Goal: Task Accomplishment & Management: Manage account settings

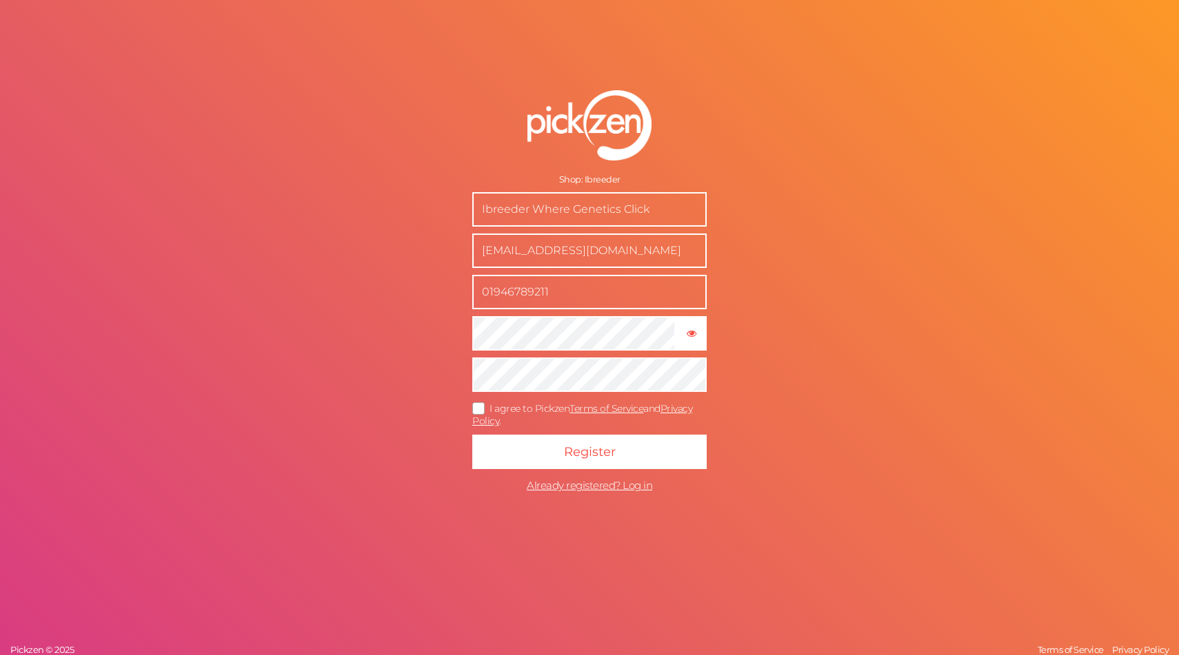
click at [479, 405] on icon at bounding box center [479, 409] width 22 height 8
click at [0, 0] on input "I agree to Pickzen Terms of Service and Privacy Policy ." at bounding box center [0, 0] width 0 height 0
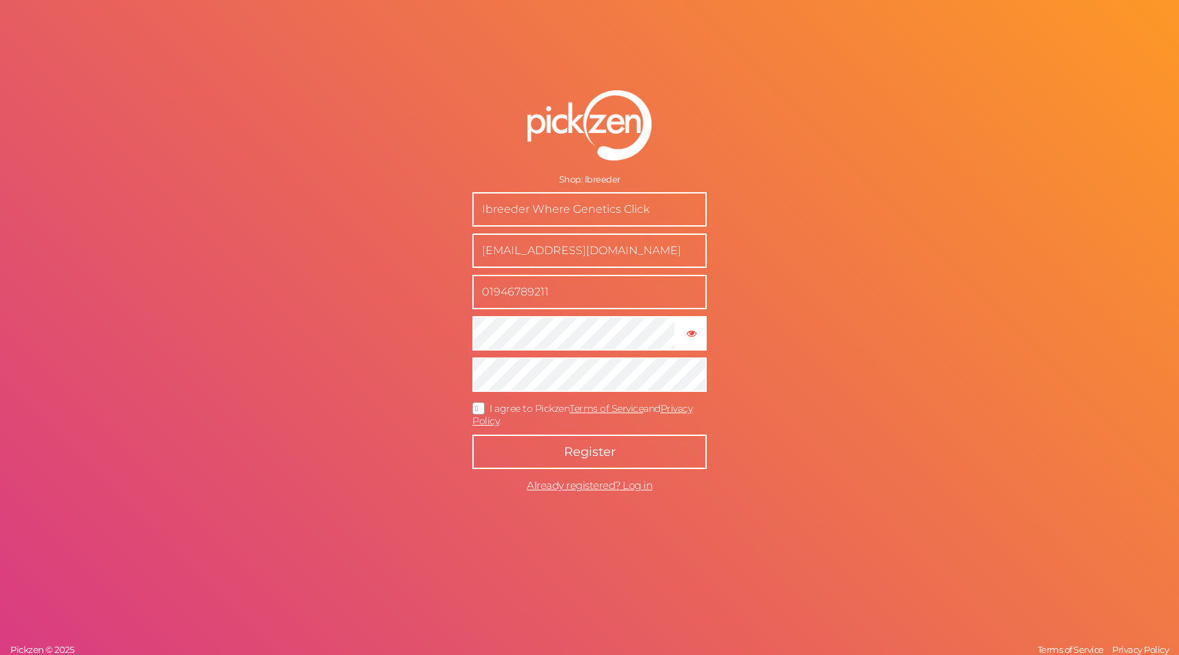
click at [527, 447] on button "Register" at bounding box center [589, 452] width 234 height 34
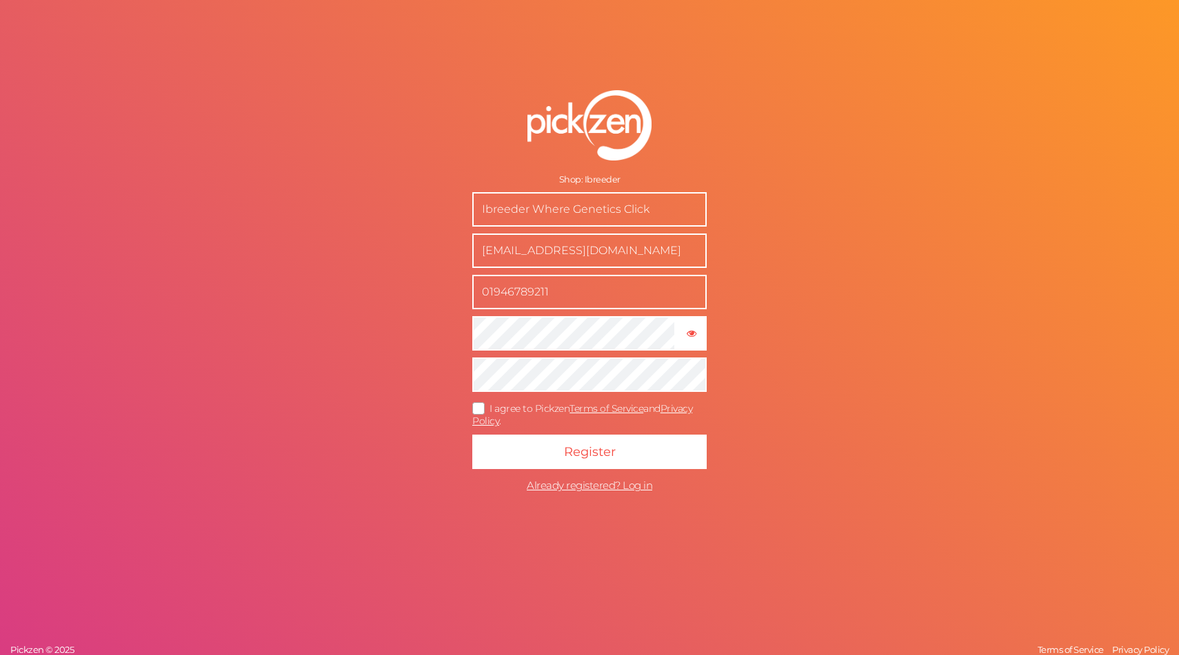
click at [472, 435] on button "Register" at bounding box center [589, 452] width 234 height 34
click at [481, 410] on icon at bounding box center [479, 409] width 22 height 8
click at [0, 0] on input "I agree to Pickzen Terms of Service and Privacy Policy ." at bounding box center [0, 0] width 0 height 0
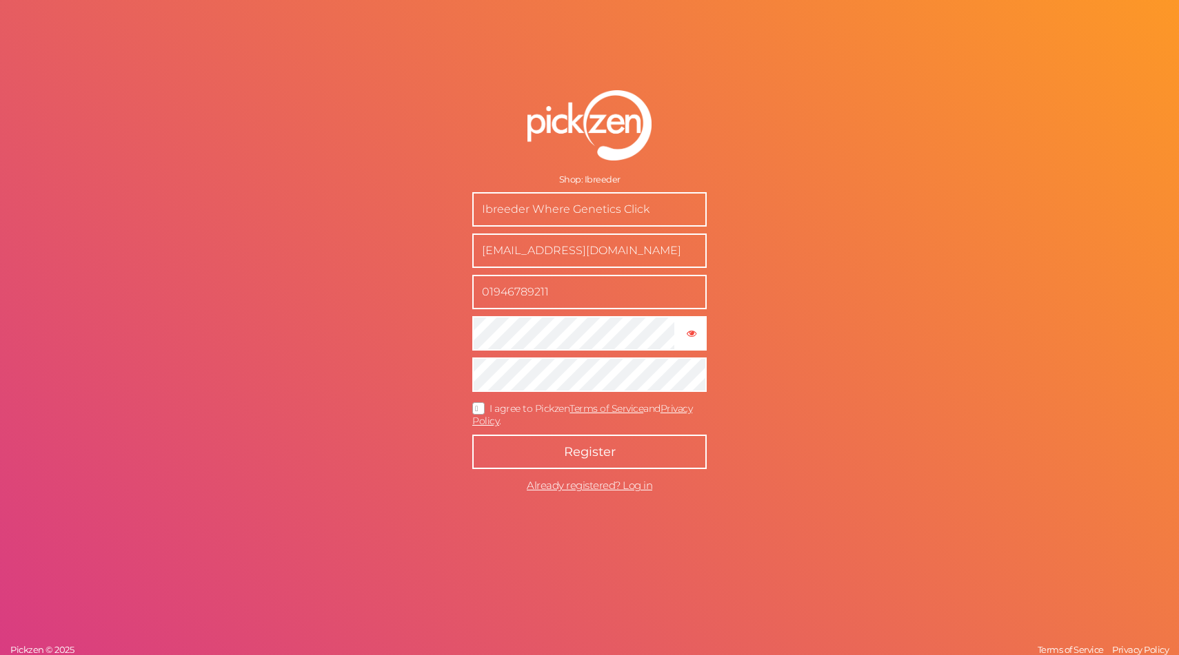
click at [529, 453] on button "Register" at bounding box center [589, 452] width 234 height 34
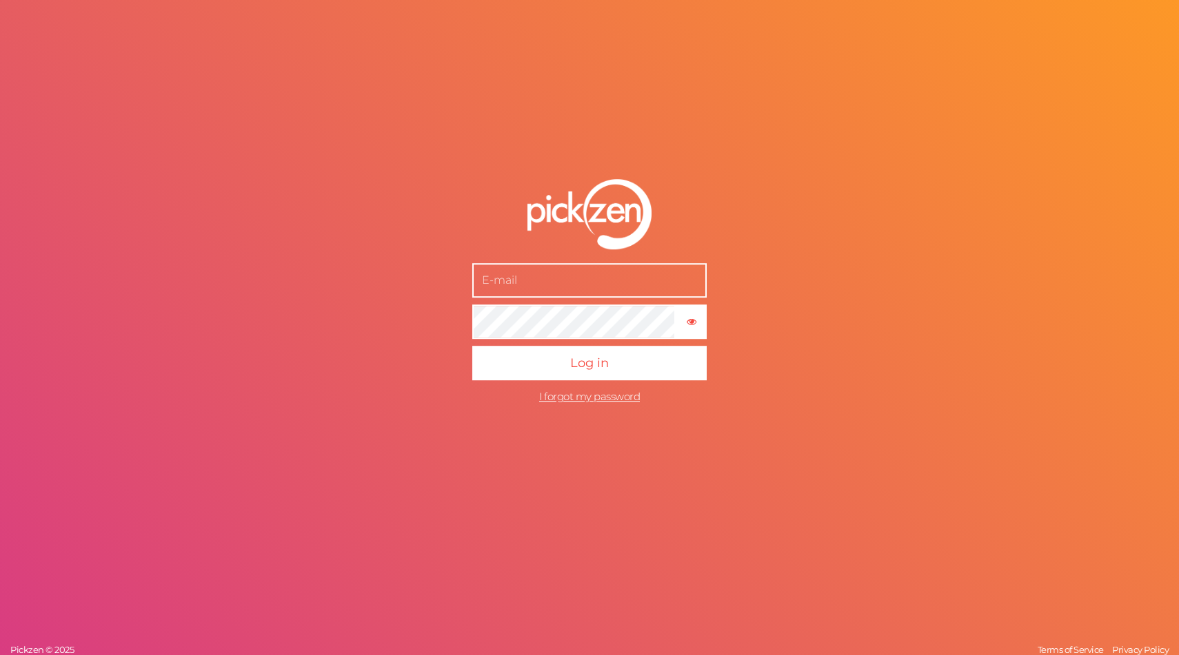
click at [587, 291] on input "text" at bounding box center [589, 280] width 234 height 34
type input "[EMAIL_ADDRESS][DOMAIN_NAME]"
click at [472, 346] on button "Log in" at bounding box center [589, 363] width 234 height 34
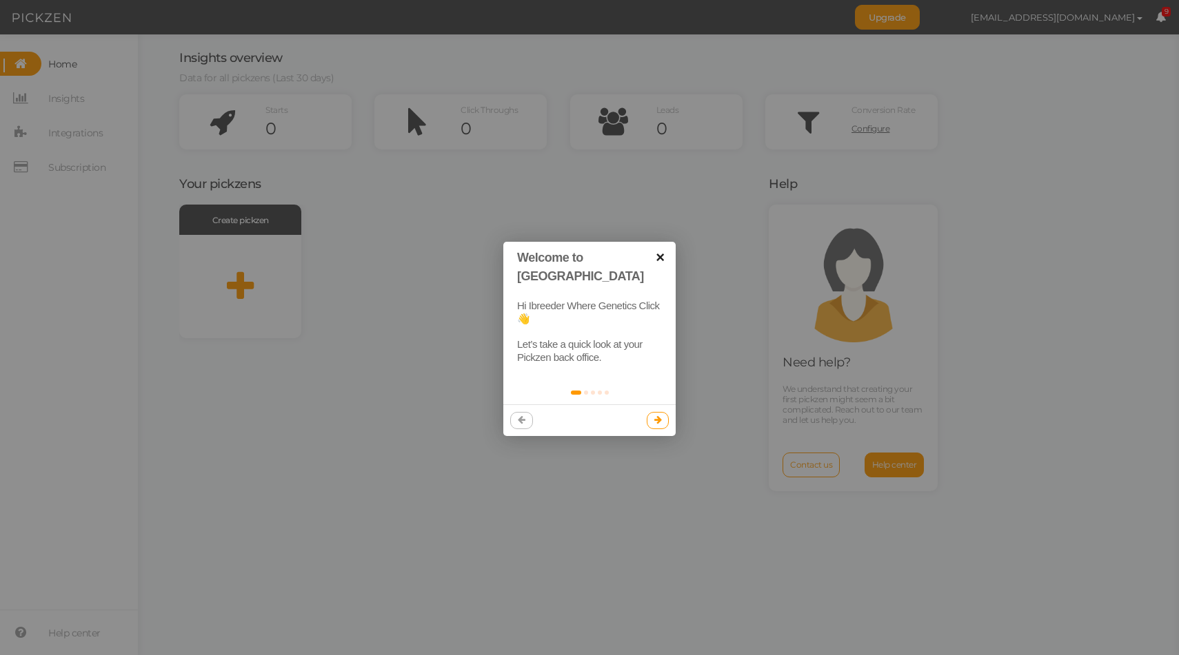
click at [655, 257] on link "×" at bounding box center [659, 257] width 31 height 31
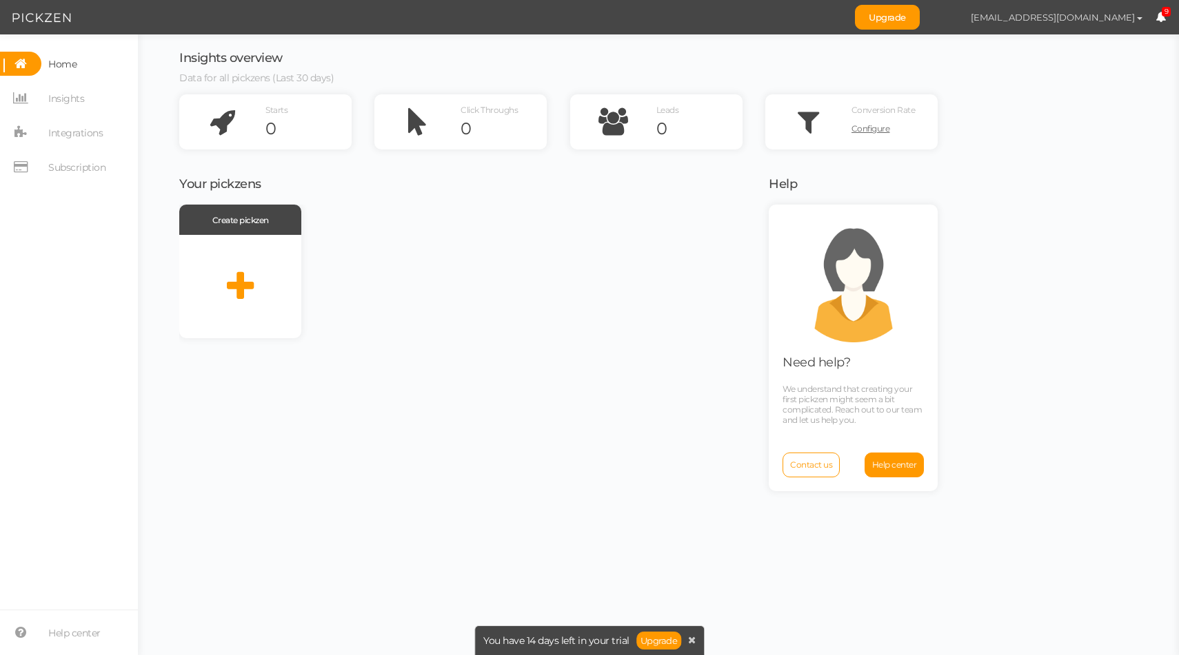
click at [1115, 25] on button "[EMAIL_ADDRESS][DOMAIN_NAME]" at bounding box center [1056, 17] width 198 height 23
